Goal: Task Accomplishment & Management: Complete application form

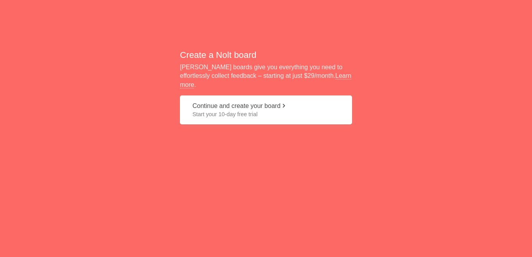
click at [251, 102] on button "Continue and create your board Start your 10-day free trial" at bounding box center [266, 110] width 172 height 29
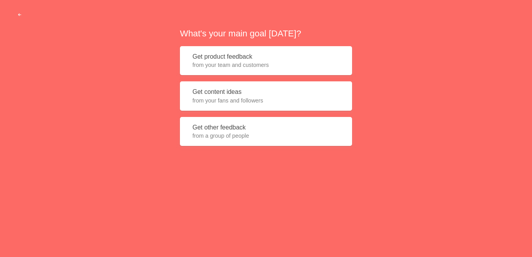
click at [235, 60] on button "Get product feedback from your team and customers" at bounding box center [266, 60] width 172 height 29
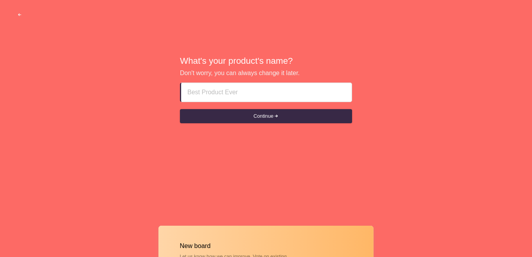
paste input "Ras Al Khaimah Rak Freelance Call Girls [PHONE_NUMBER] Escort Girls Pics In Ras…"
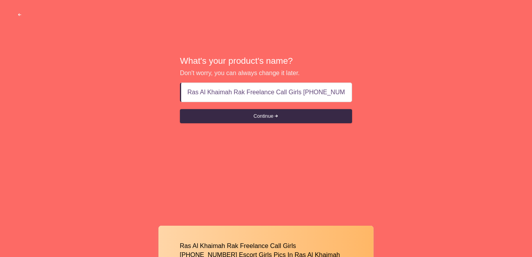
scroll to position [0, 93]
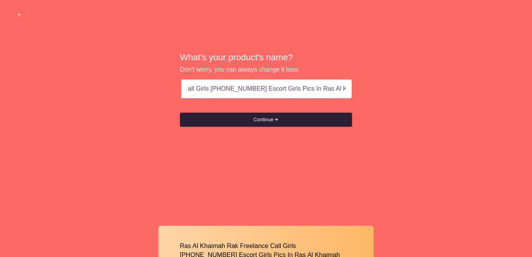
click at [262, 124] on button "Continue" at bounding box center [266, 120] width 172 height 14
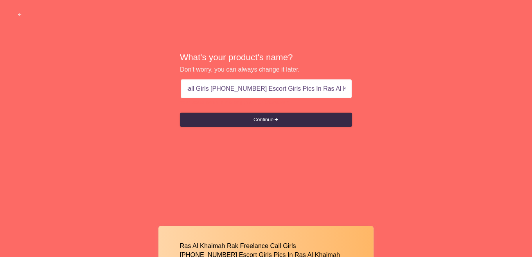
drag, startPoint x: 240, startPoint y: 91, endPoint x: 408, endPoint y: 106, distance: 168.6
click at [408, 106] on div "What's your product's name? Don't worry, you can always change it later. Ras Al…" at bounding box center [266, 90] width 532 height 180
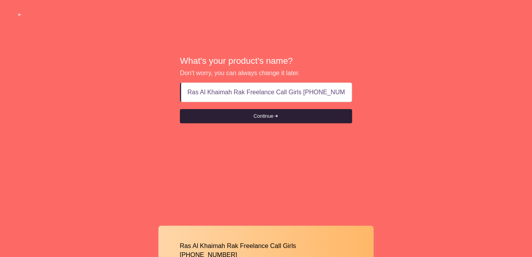
click at [265, 118] on button "Continue" at bounding box center [266, 116] width 172 height 14
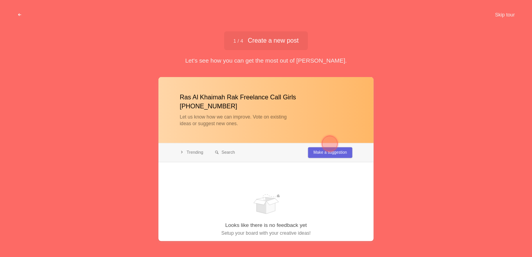
type input "Ras Al Khaimah Rak Freelance Call Girls [PHONE_NUMBER]"
click at [330, 143] on div at bounding box center [330, 144] width 16 height 16
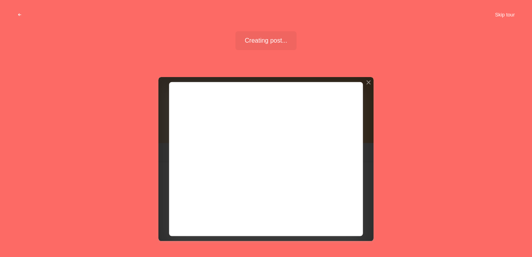
click at [509, 16] on button "Skip tour" at bounding box center [505, 15] width 39 height 14
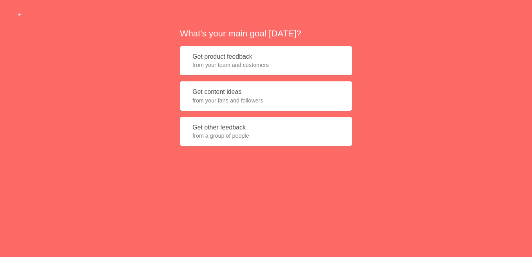
click at [241, 60] on button "Get product feedback from your team and customers" at bounding box center [266, 60] width 172 height 29
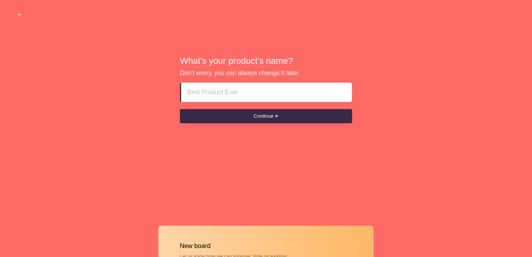
click at [235, 96] on input at bounding box center [267, 92] width 158 height 19
paste input "Vip Call Girls Ras Al Khaimah Rak 0552522994 Call Girls Pics In Ras Al Khaimah …"
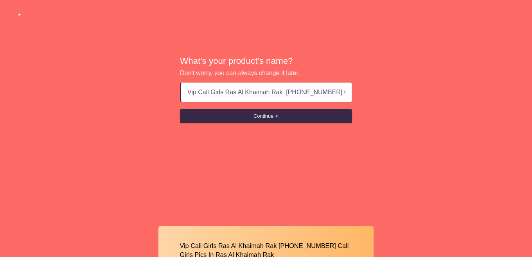
scroll to position [0, 71]
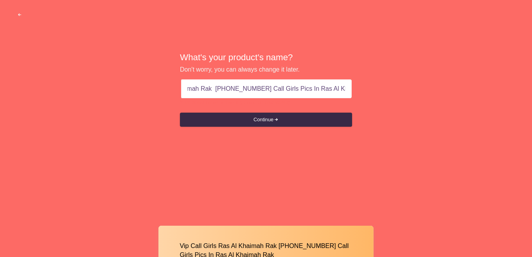
drag, startPoint x: 248, startPoint y: 88, endPoint x: 422, endPoint y: 108, distance: 175.0
click at [422, 108] on div "What's your product's name? Don't worry, you can always change it later. Vip Ca…" at bounding box center [266, 90] width 532 height 180
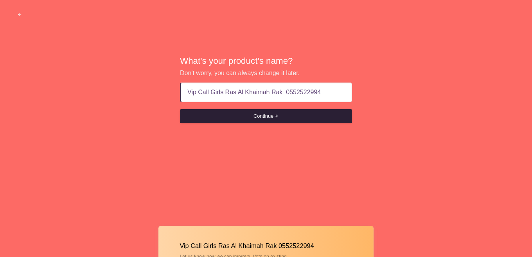
click at [263, 116] on button "Continue" at bounding box center [266, 116] width 172 height 14
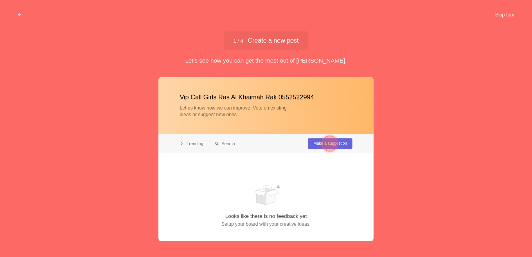
type input "Vip Call Girls Ras Al Khaimah Rak 0552522994"
click at [321, 145] on div at bounding box center [330, 144] width 28 height 28
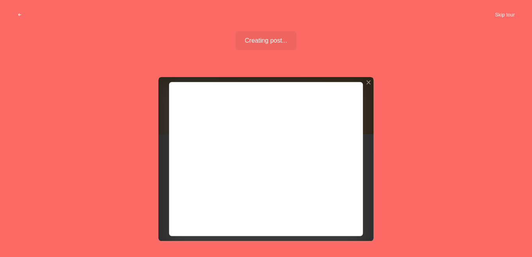
click at [503, 13] on button "Skip tour" at bounding box center [505, 15] width 39 height 14
